Goal: Information Seeking & Learning: Learn about a topic

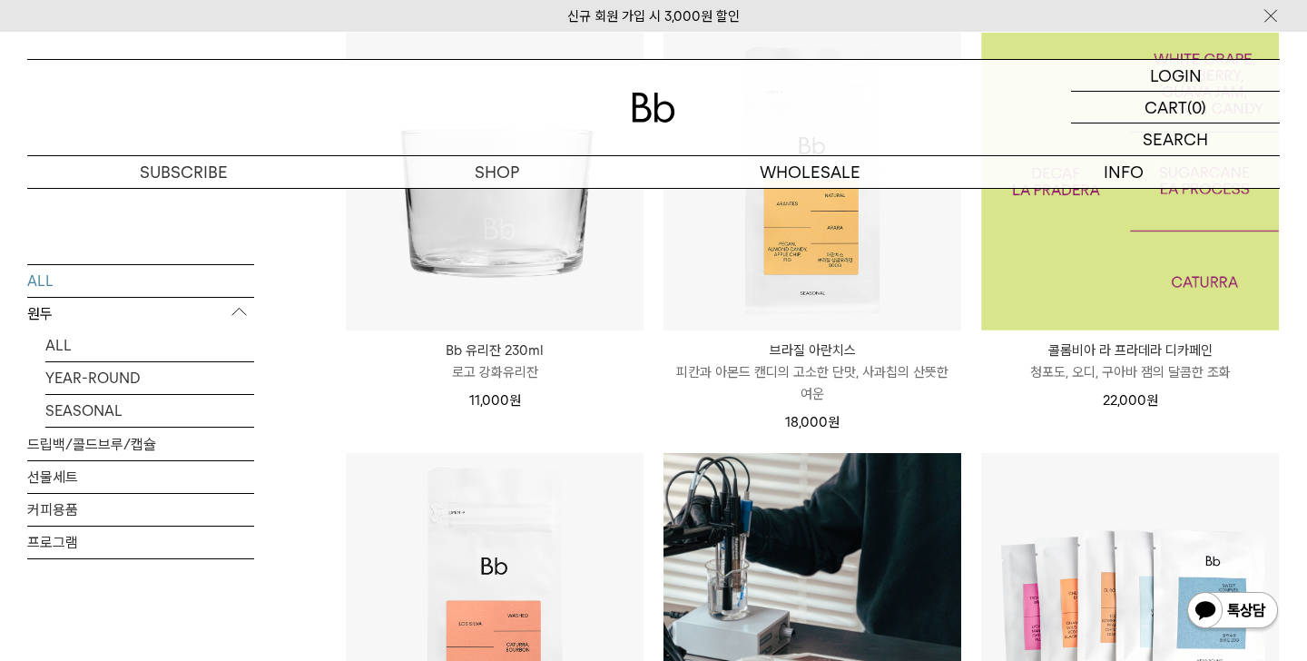
click at [1154, 299] on img at bounding box center [1130, 182] width 298 height 298
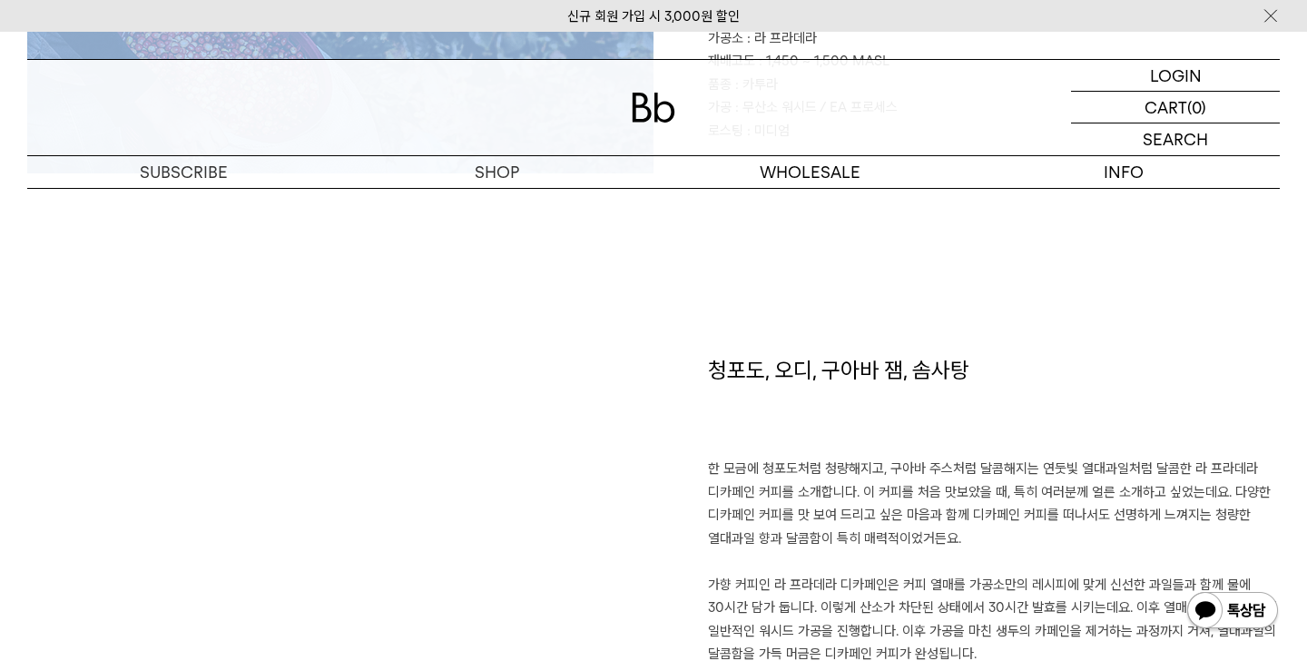
scroll to position [1270, 0]
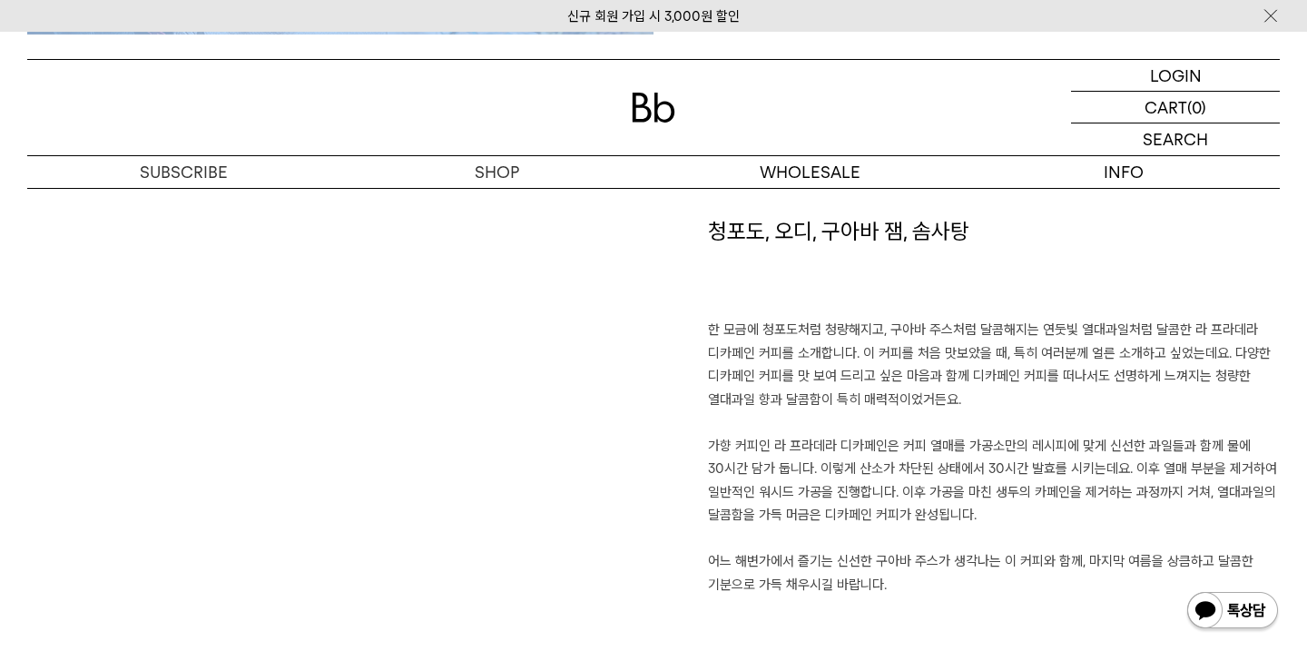
drag, startPoint x: 712, startPoint y: 275, endPoint x: 996, endPoint y: 598, distance: 430.3
copy div "FACT SHEET 지역 : 킨디오, 아르메니아 가공소 : 라 프라데라 재배고도 : 1,450 ~ 1,500 MASL 품종 : 카투라 가공 :…"
